Goal: Find specific page/section: Find specific page/section

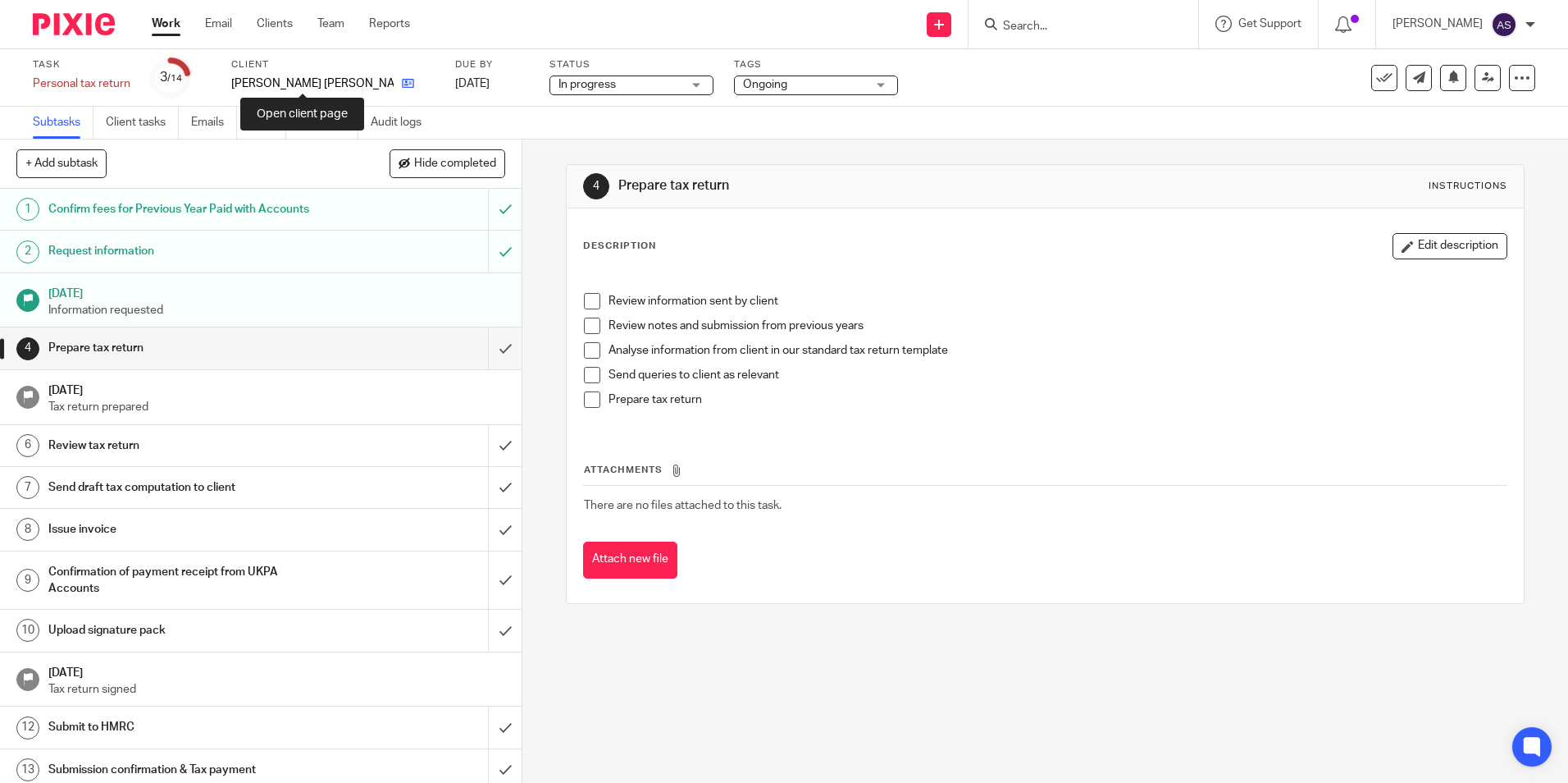
click at [402, 83] on icon at bounding box center [408, 83] width 13 height 13
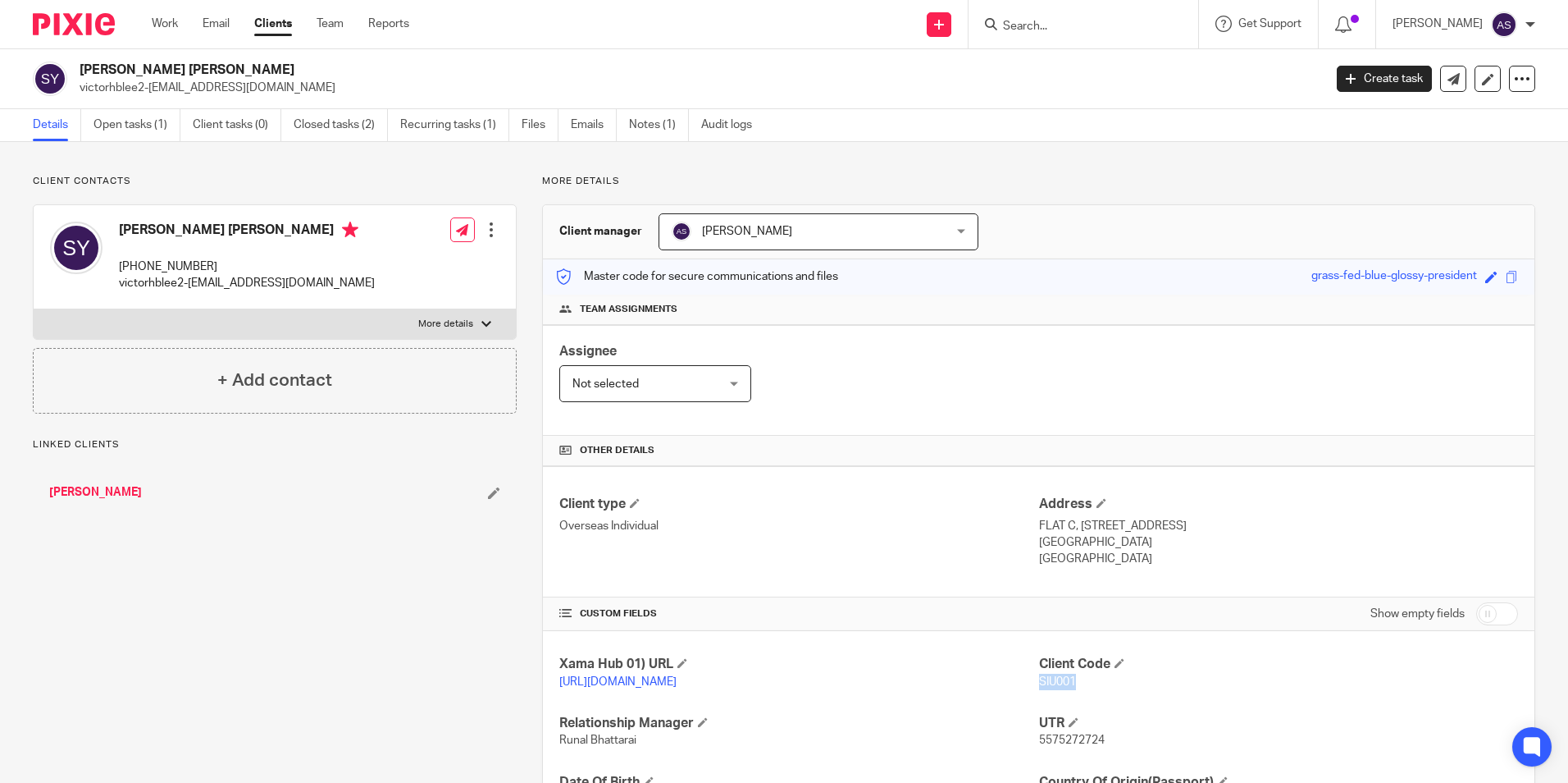
click at [1056, 679] on span "SIU001" at bounding box center [1058, 681] width 37 height 12
click at [114, 66] on h2 "Siu Yan Yau" at bounding box center [573, 70] width 985 height 18
copy div "Siu Yan Yau"
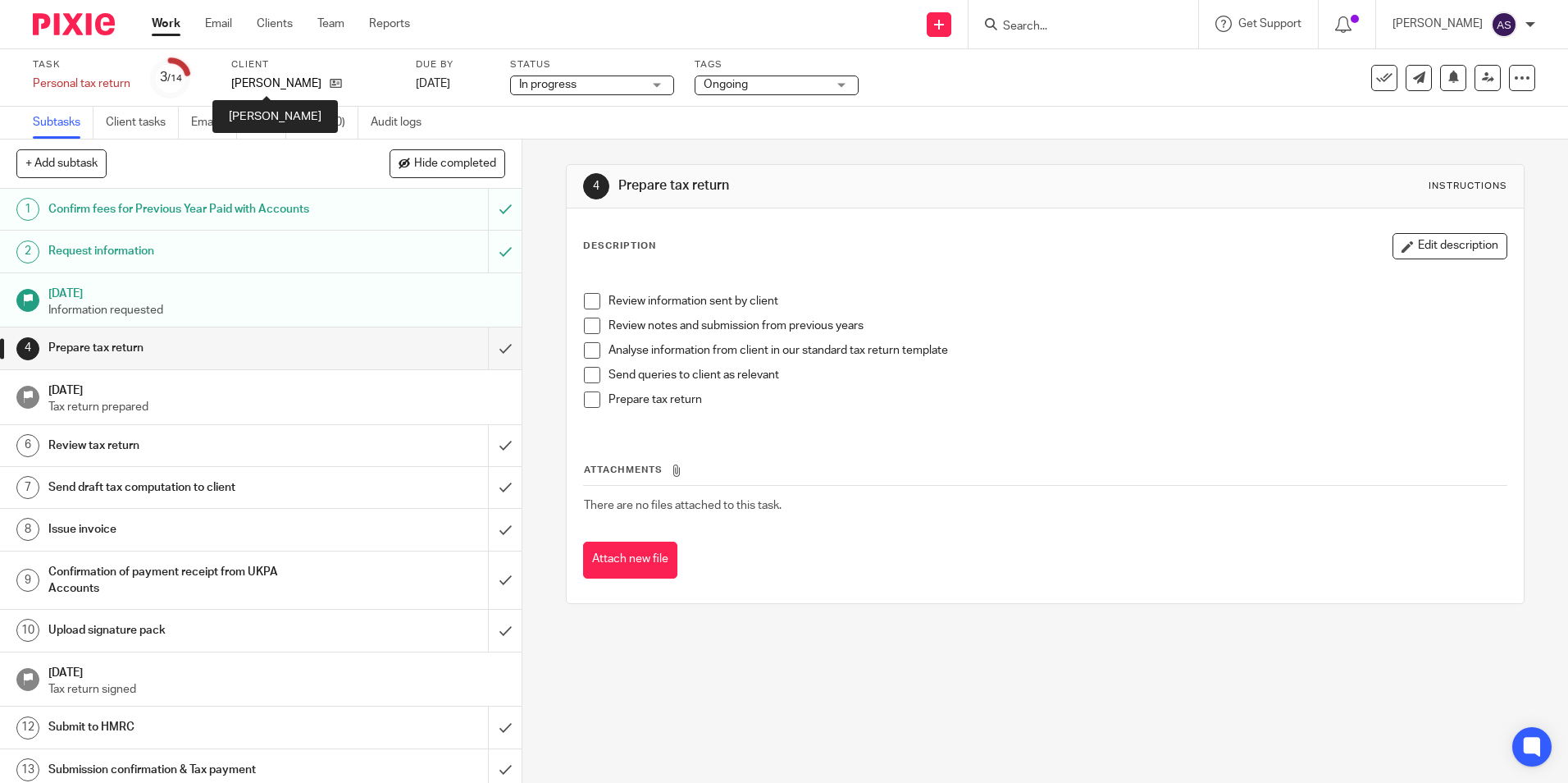
click at [277, 80] on p "[PERSON_NAME]" at bounding box center [276, 83] width 90 height 17
drag, startPoint x: 277, startPoint y: 80, endPoint x: 238, endPoint y: 90, distance: 40.3
click at [243, 99] on div "Task Personal tax return Save Personal tax return 3 /14 Client Hung Bun [PERSON…" at bounding box center [784, 77] width 1568 height 58
click at [330, 87] on icon at bounding box center [336, 83] width 13 height 13
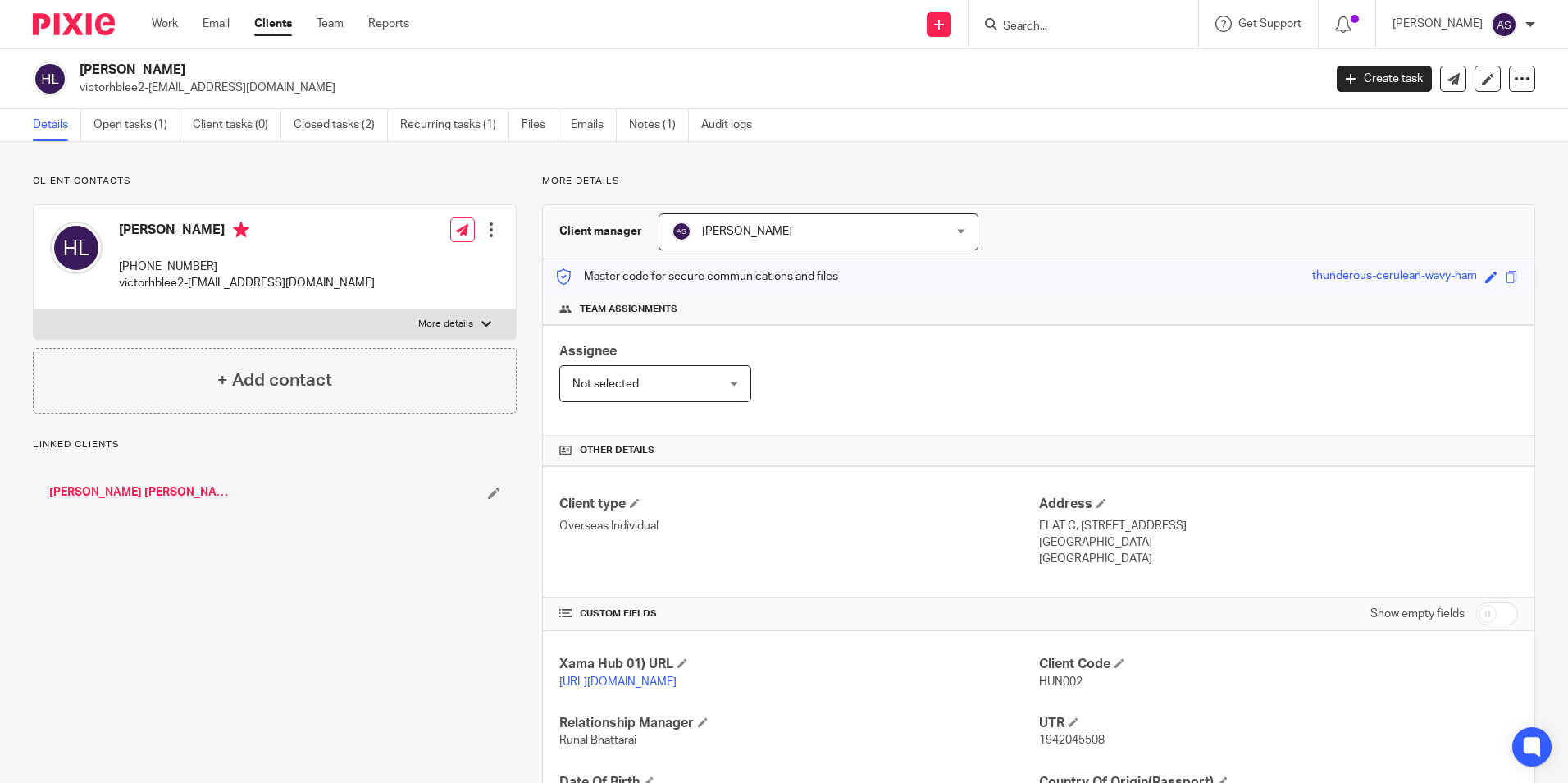
click at [1056, 682] on span "HUN002" at bounding box center [1061, 681] width 44 height 12
copy p "HUN002"
